Goal: Use online tool/utility: Utilize a website feature to perform a specific function

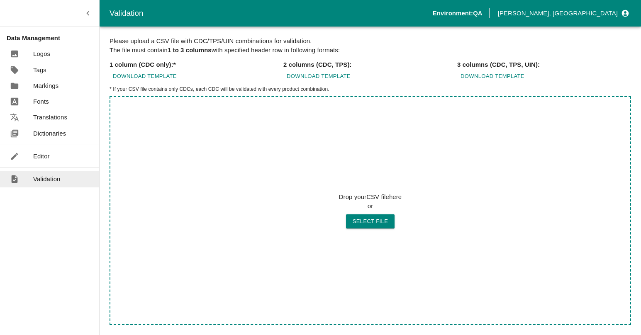
click at [40, 154] on p "Editor" at bounding box center [41, 156] width 17 height 9
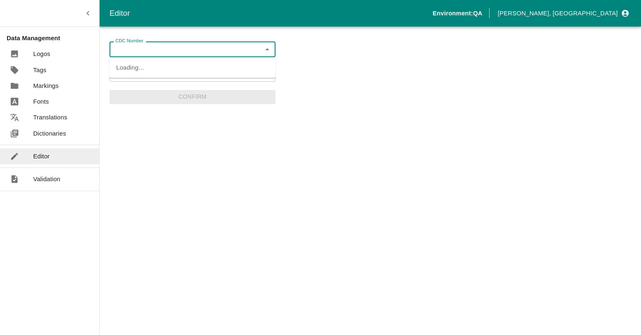
click at [132, 49] on input "CDC Number" at bounding box center [185, 49] width 147 height 11
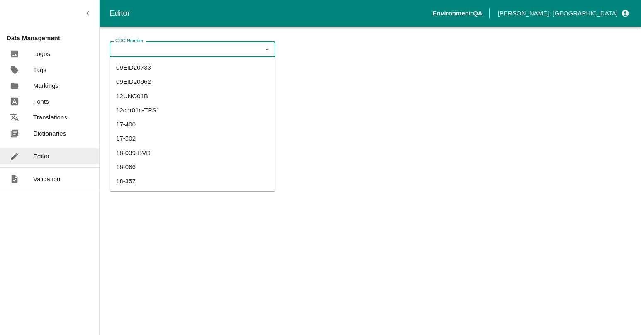
paste input "LAARGENSH25BA001A"
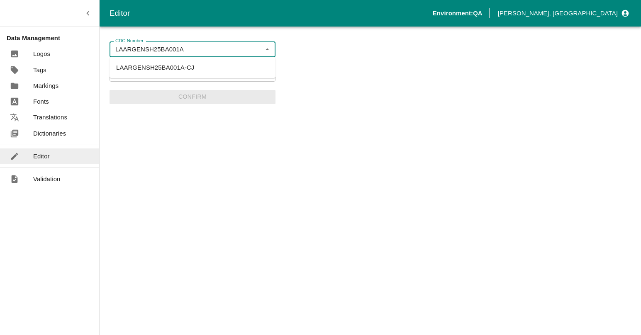
click at [139, 64] on li "LAARGENSH25BA001A-CJ" at bounding box center [193, 68] width 166 height 14
type input "LAARGENSH25BA001A-CJ"
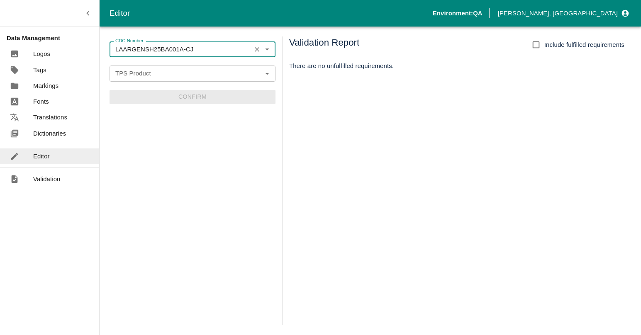
click at [139, 73] on input "TPS Product" at bounding box center [185, 73] width 147 height 11
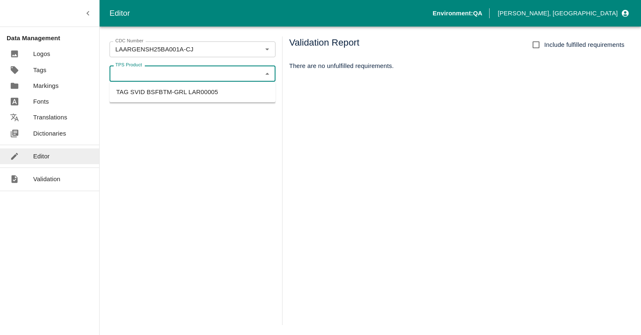
click at [136, 89] on li "TAG SVID BSFBTM-GRL LAR00005" at bounding box center [193, 92] width 166 height 14
type input "TAG SVID BSFBTM-GRL LAR00005"
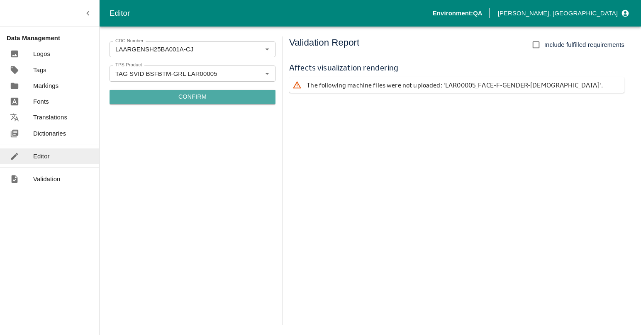
click at [168, 96] on button "Confirm" at bounding box center [193, 97] width 166 height 14
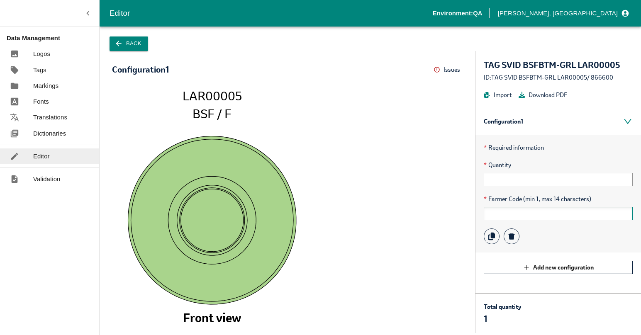
click at [520, 213] on input "text" at bounding box center [558, 213] width 149 height 13
type input "1"
click at [127, 42] on button "Back" at bounding box center [129, 44] width 39 height 15
